Goal: Information Seeking & Learning: Learn about a topic

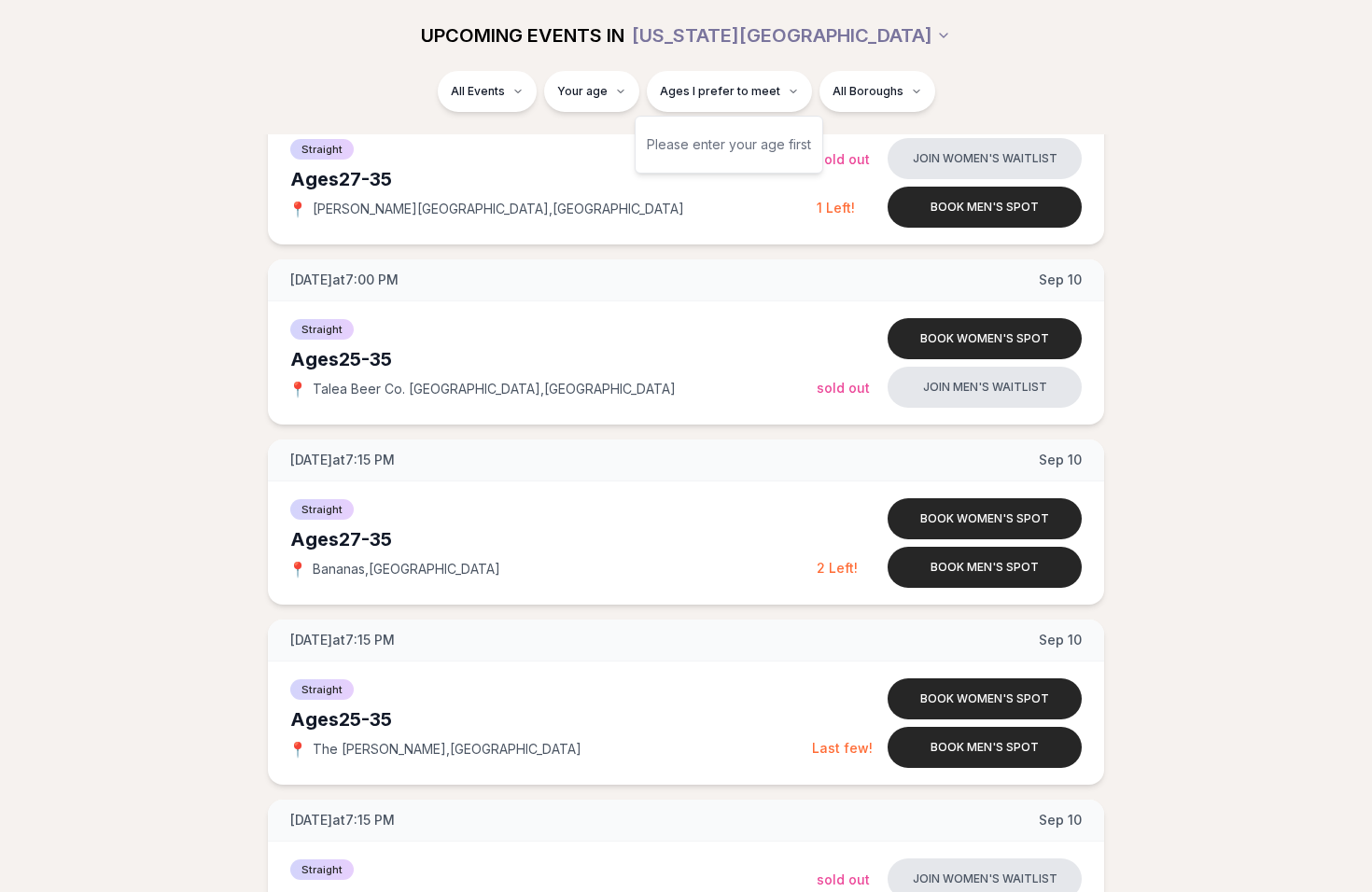
scroll to position [2290, 0]
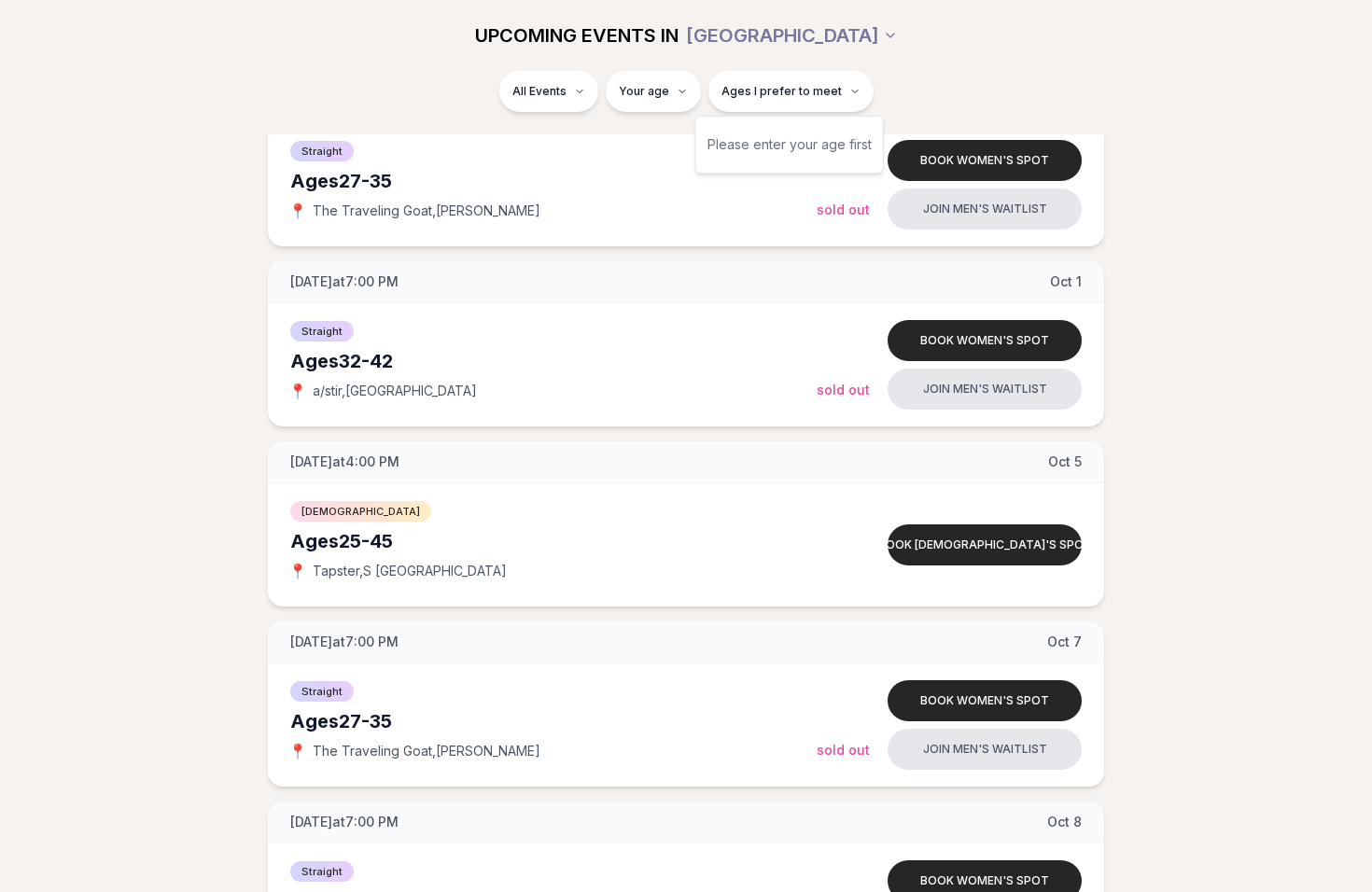
scroll to position [3009, 0]
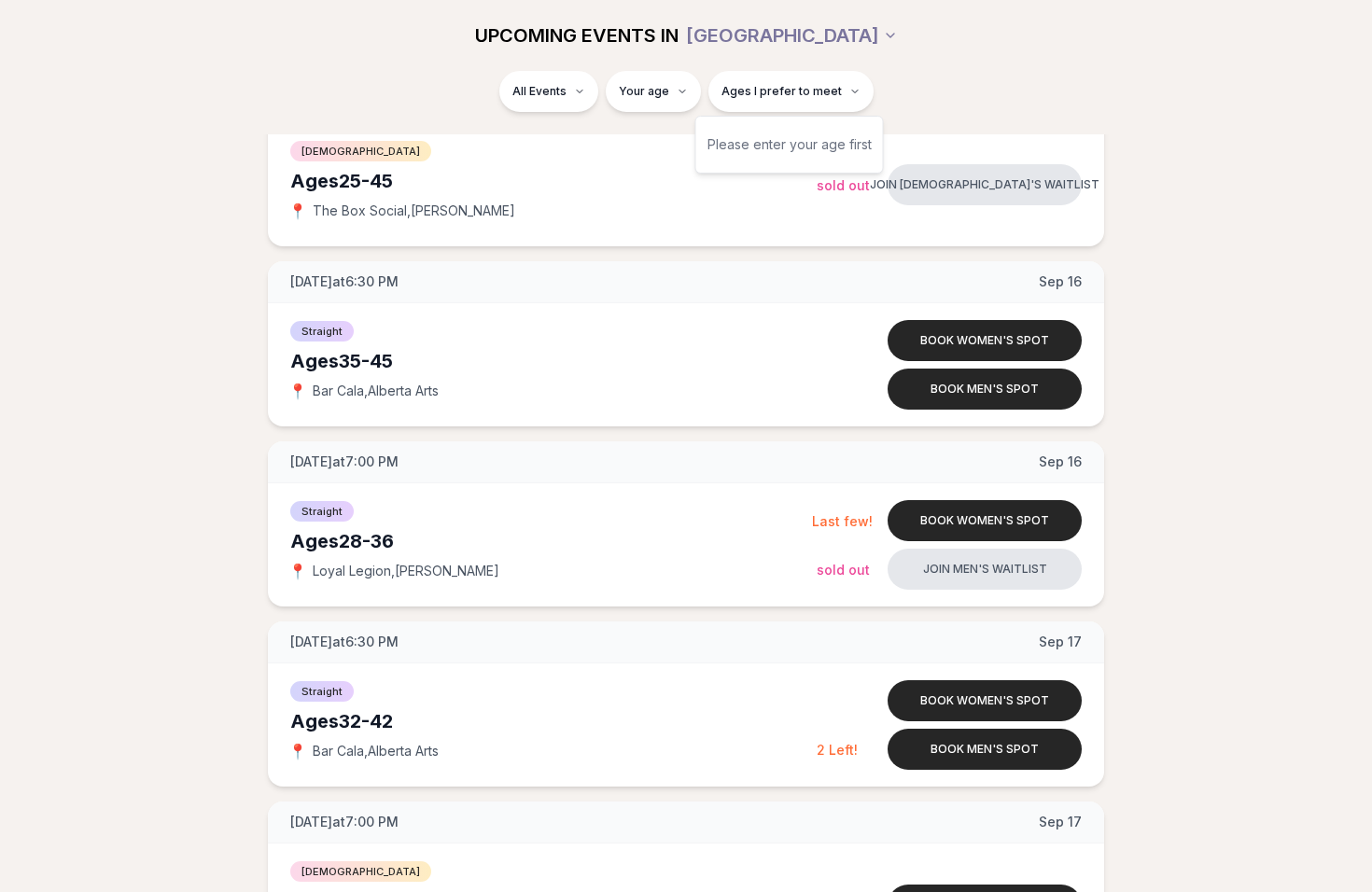
scroll to position [3009, 0]
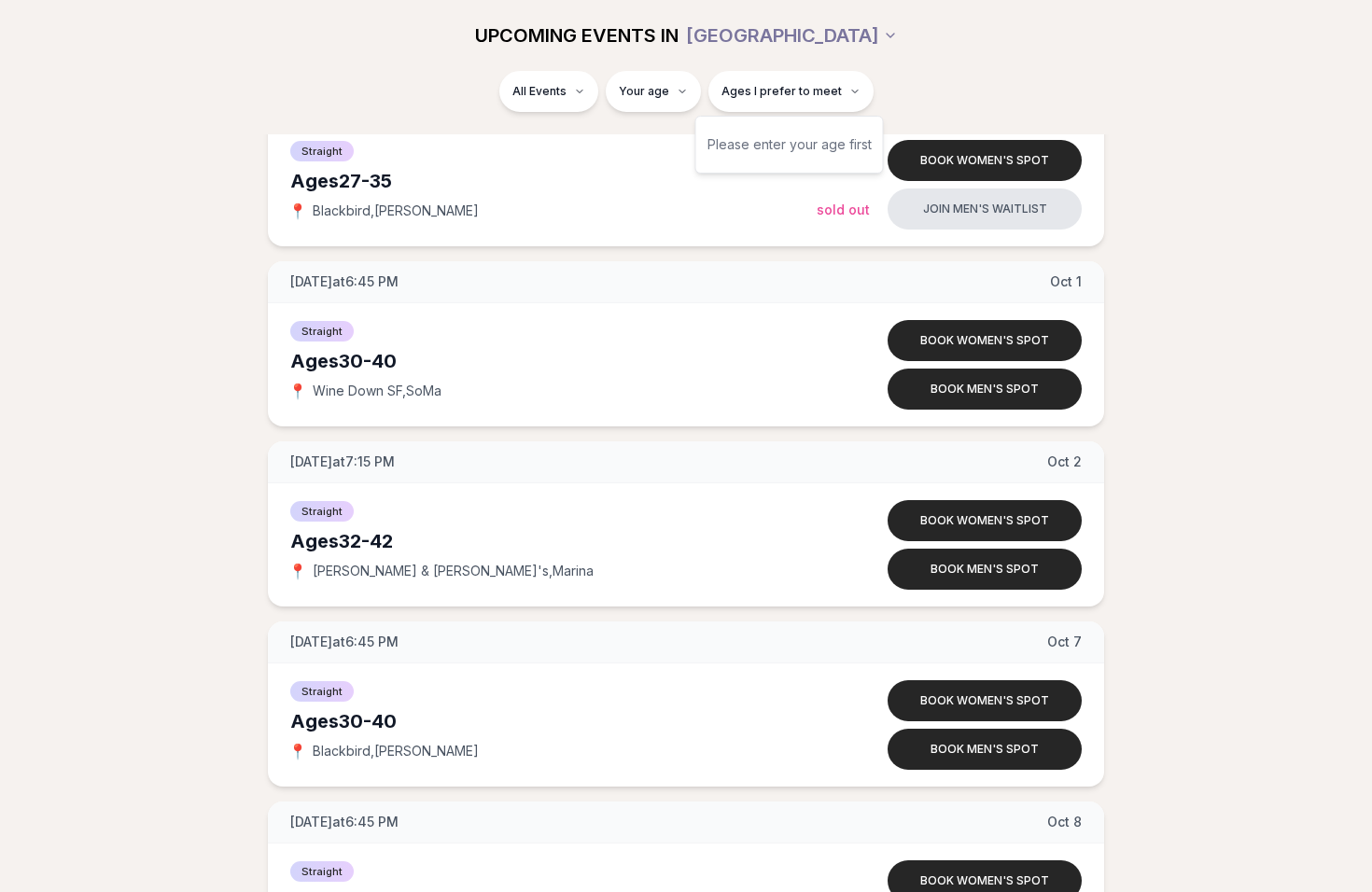
scroll to position [3009, 0]
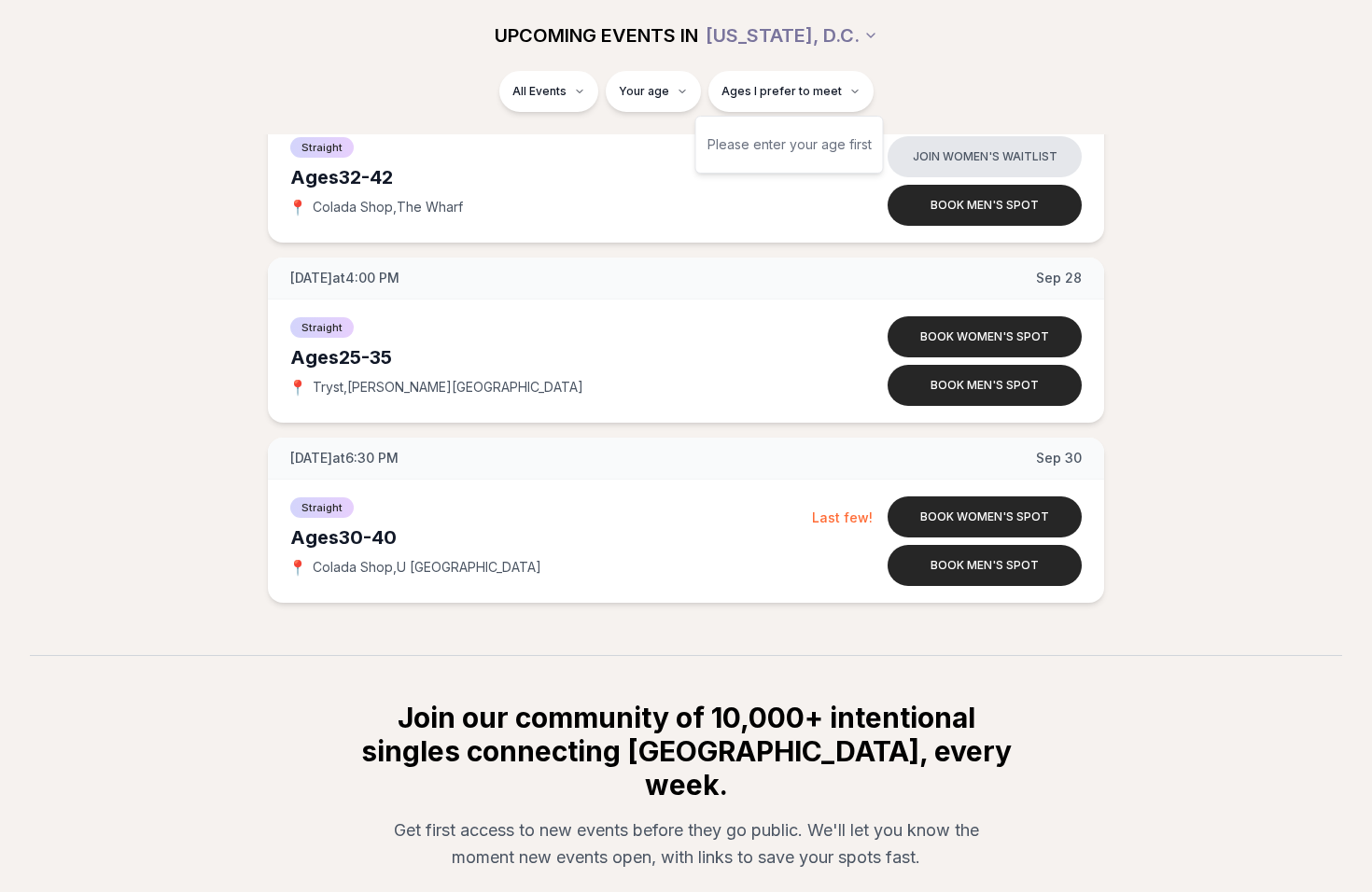
scroll to position [1050, 0]
